Goal: Find contact information: Find contact information

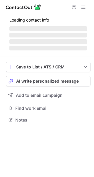
scroll to position [123, 94]
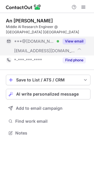
click at [75, 38] on button "View email" at bounding box center [74, 41] width 23 height 6
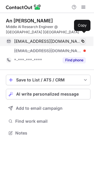
click at [81, 39] on span at bounding box center [83, 41] width 5 height 5
